Goal: Complete application form

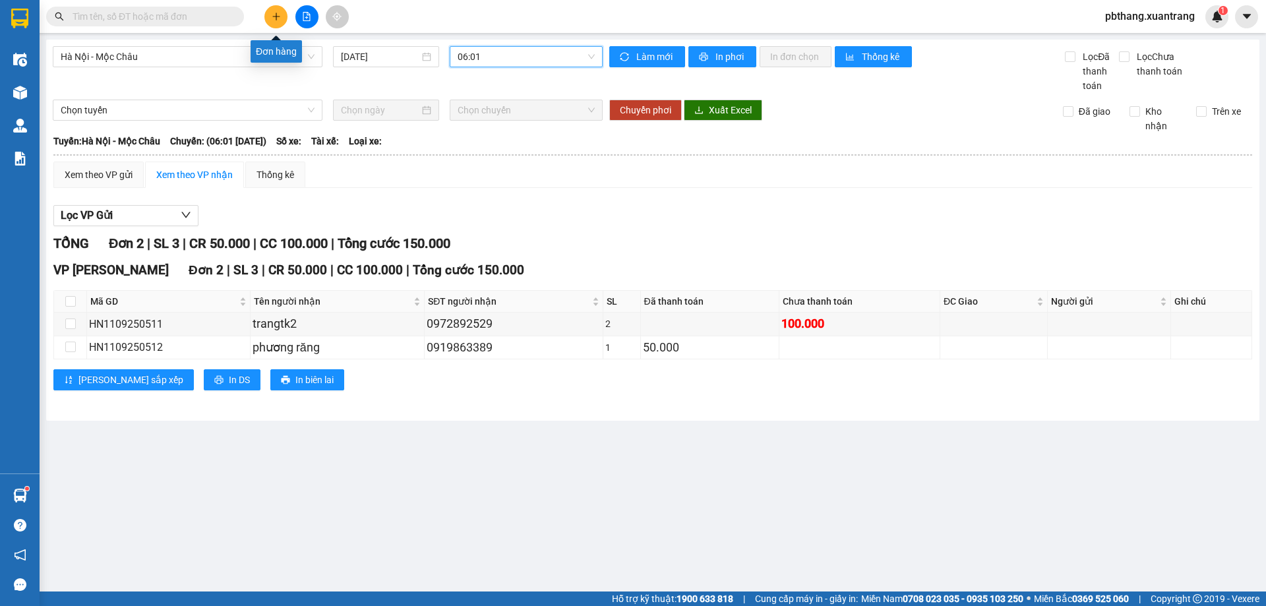
click at [270, 21] on button at bounding box center [275, 16] width 23 height 23
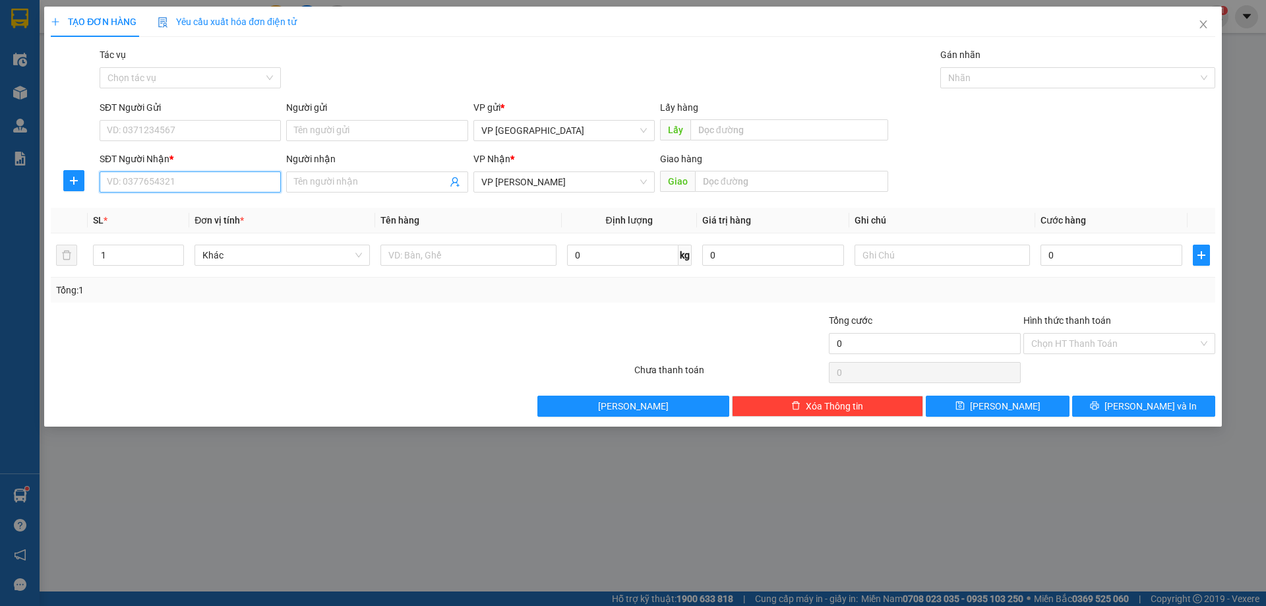
click at [249, 189] on input "SĐT Người Nhận *" at bounding box center [190, 181] width 181 height 21
click at [228, 235] on div "0911100001" at bounding box center [189, 229] width 165 height 15
type input "0911100001"
click at [1087, 256] on input "0" at bounding box center [1111, 255] width 142 height 21
type input "7"
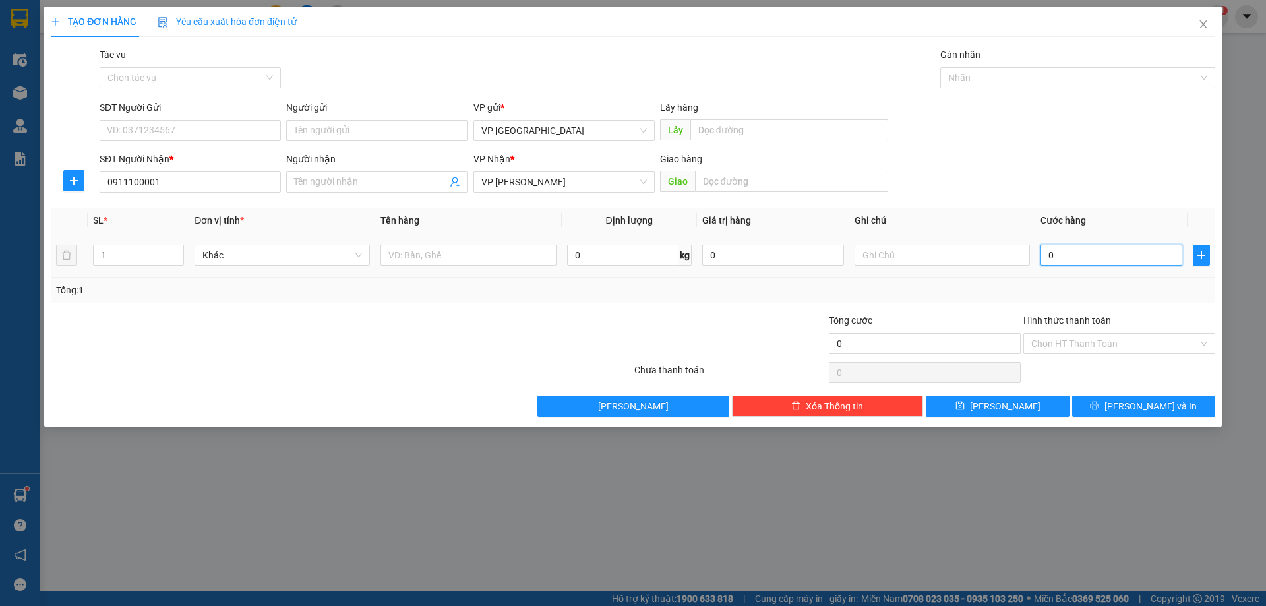
type input "7"
type input "70"
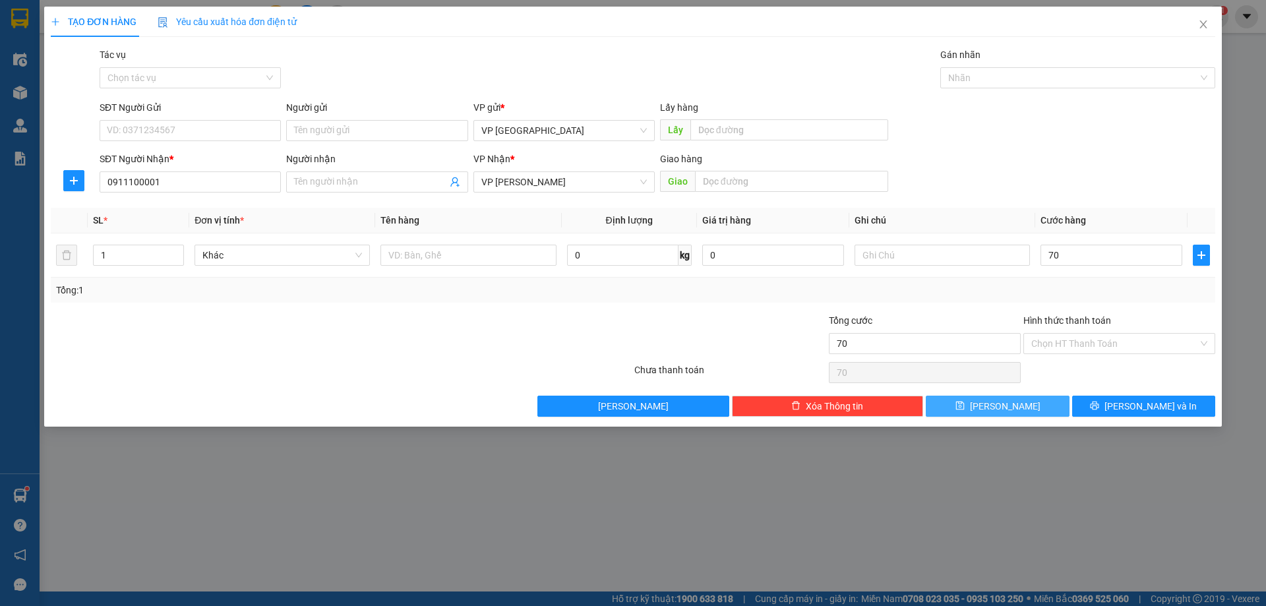
type input "70.000"
click at [1048, 409] on button "[PERSON_NAME]" at bounding box center [996, 406] width 143 height 21
type input "0"
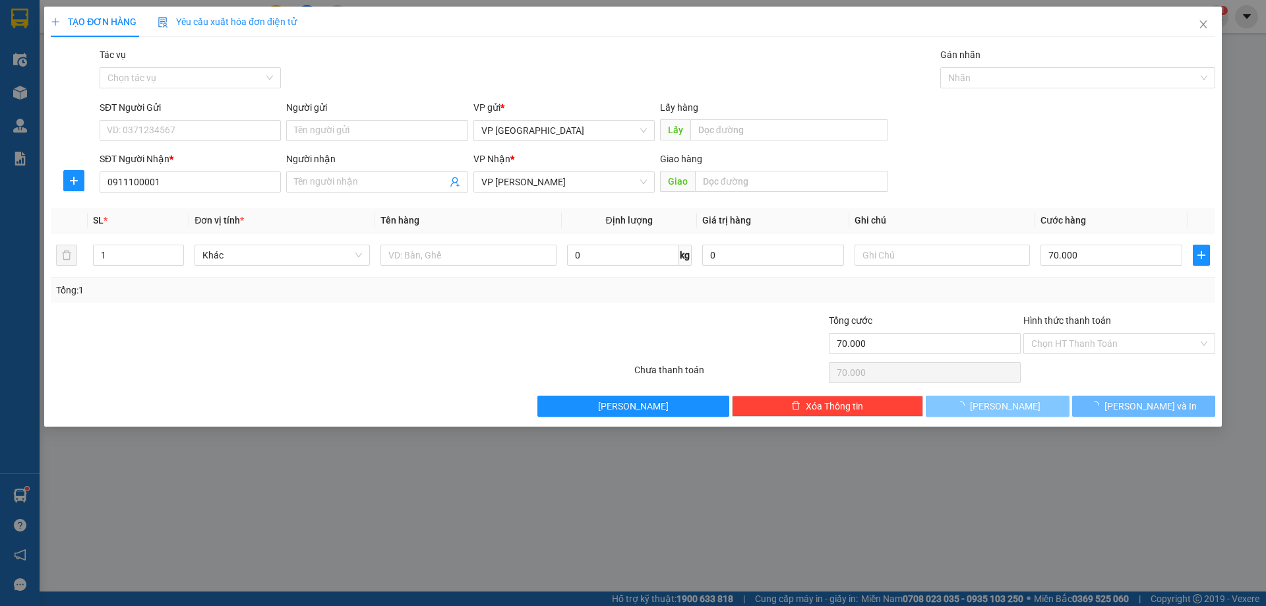
type input "0"
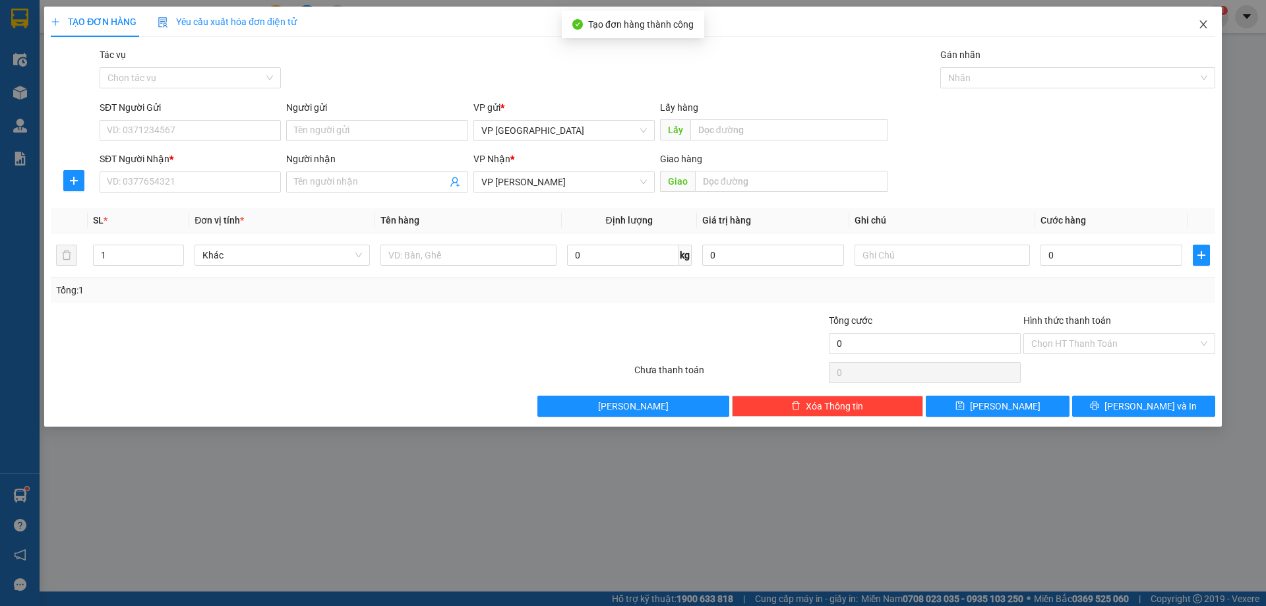
click at [1202, 26] on icon "close" at bounding box center [1202, 24] width 7 height 8
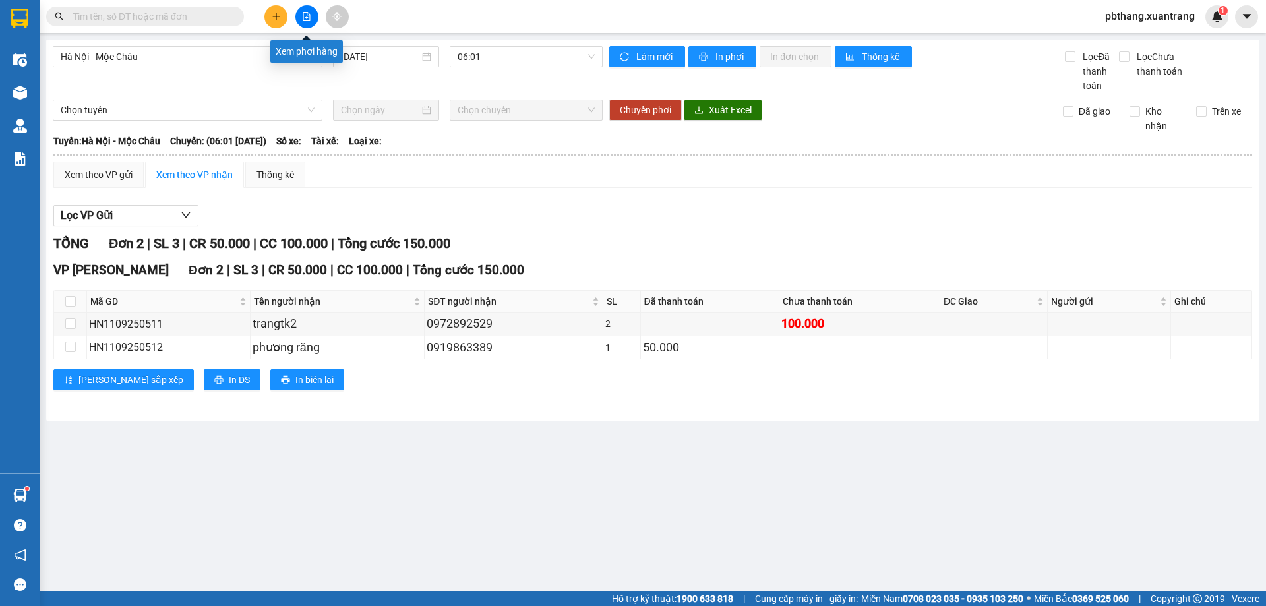
click at [303, 20] on icon "file-add" at bounding box center [306, 16] width 9 height 9
